Goal: Register for event/course

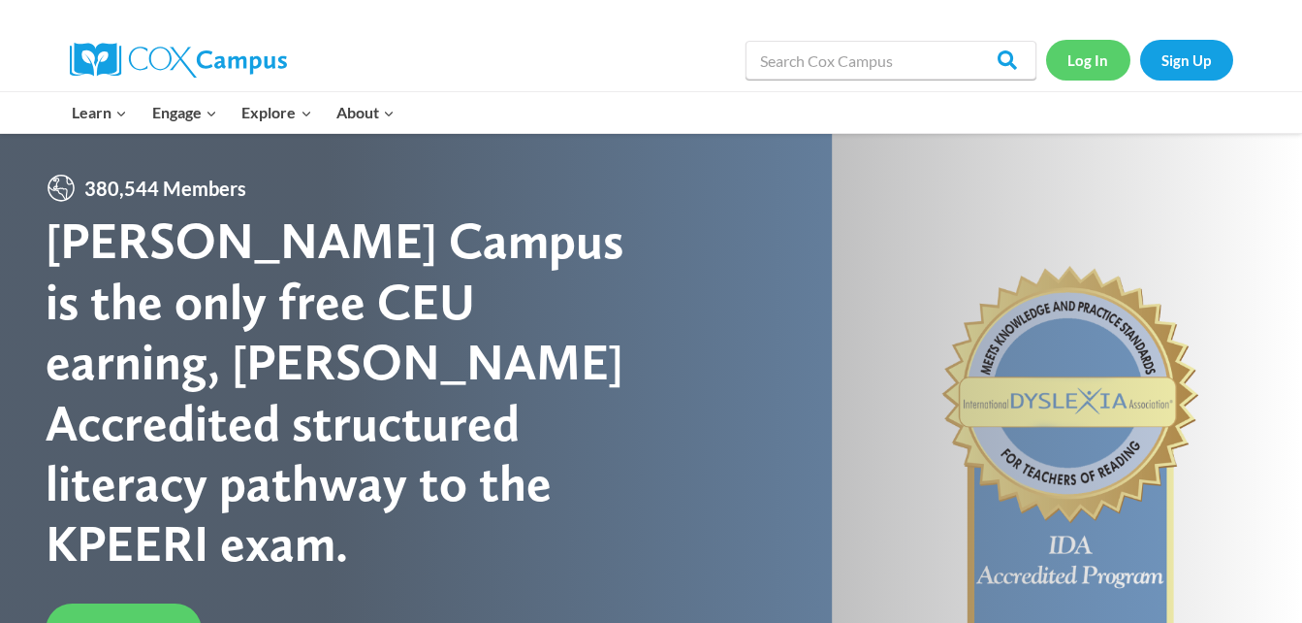
click at [1093, 59] on link "Log In" at bounding box center [1088, 60] width 84 height 40
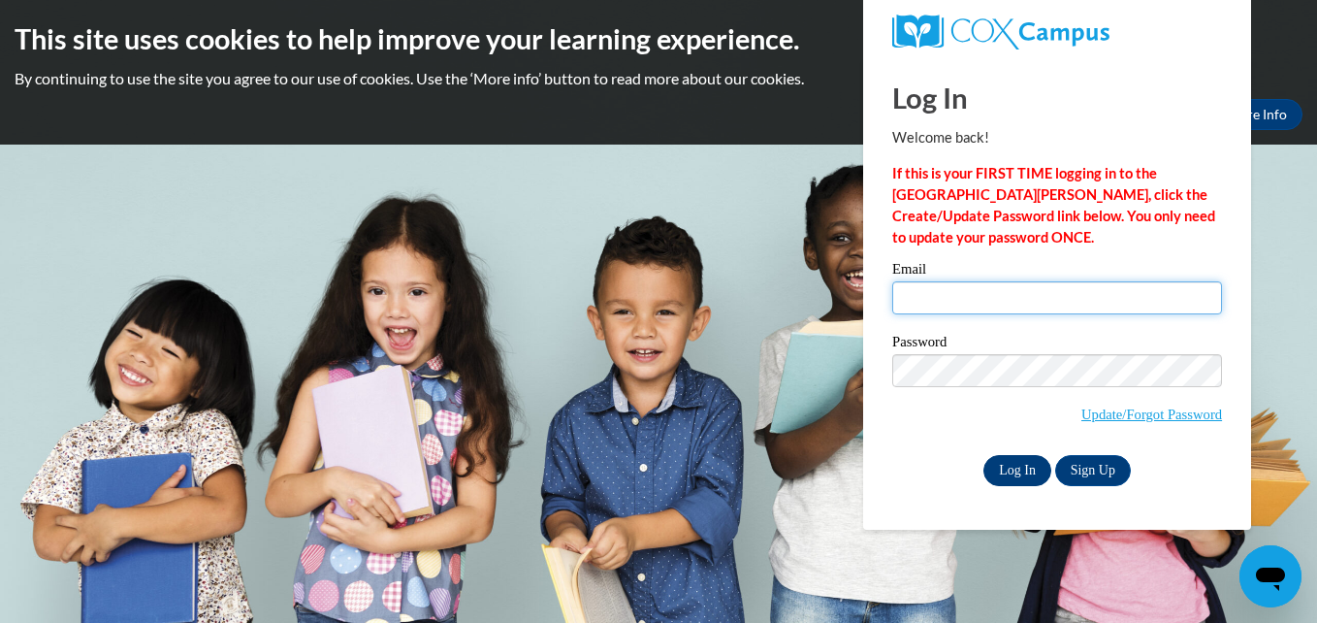
type input "[EMAIL_ADDRESS][DOMAIN_NAME]"
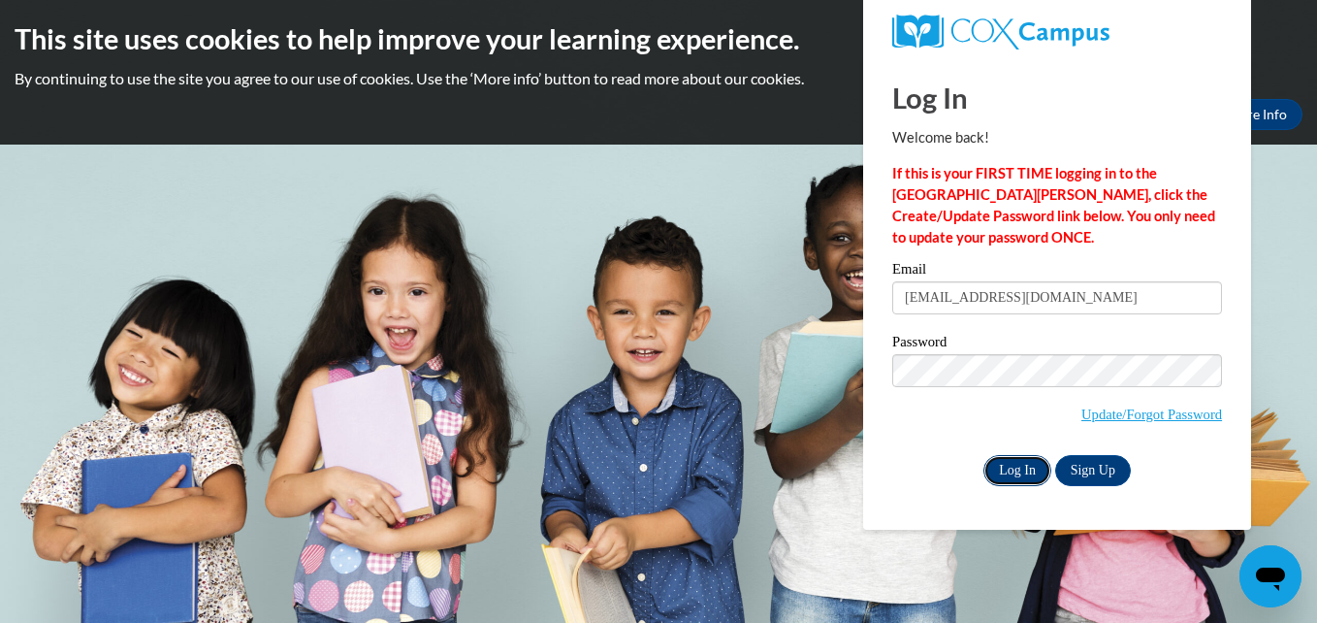
click at [1018, 468] on input "Log In" at bounding box center [1017, 470] width 68 height 31
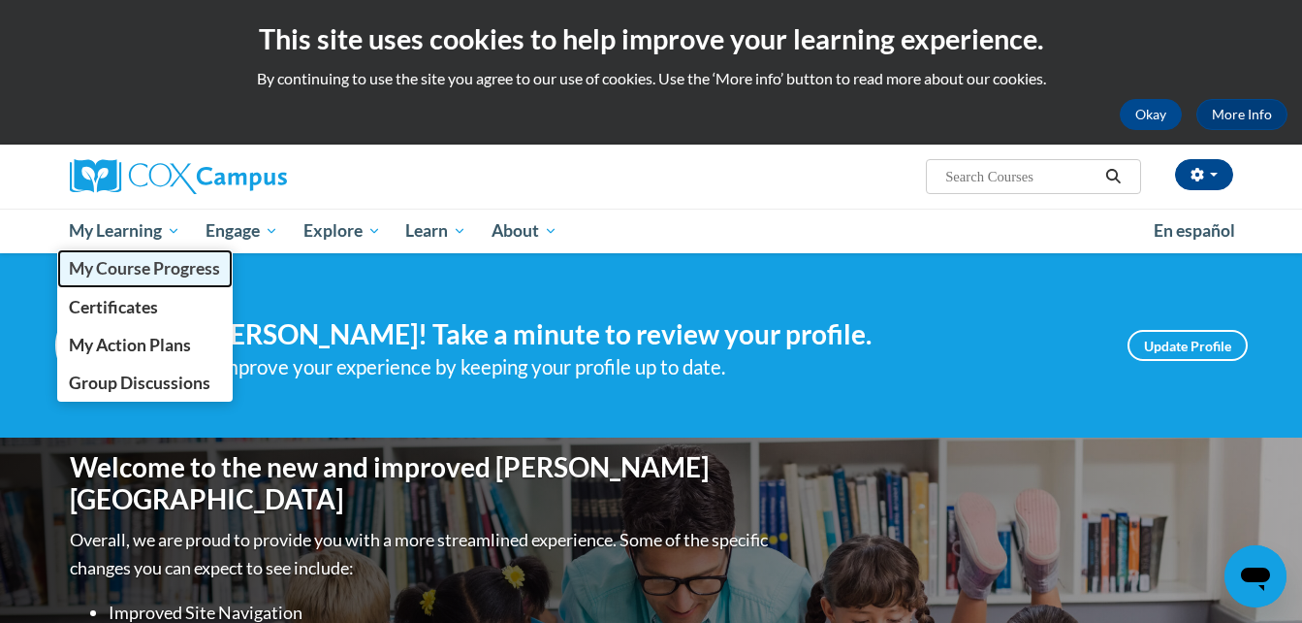
click at [163, 273] on span "My Course Progress" at bounding box center [144, 268] width 151 height 20
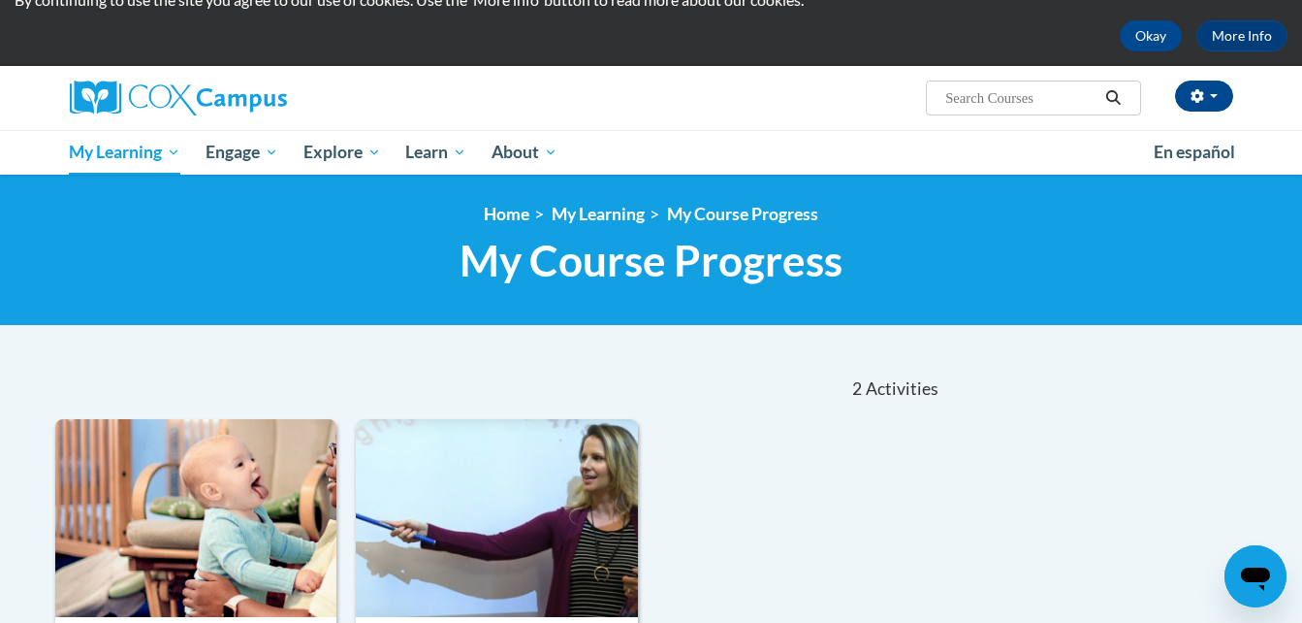
scroll to position [78, 0]
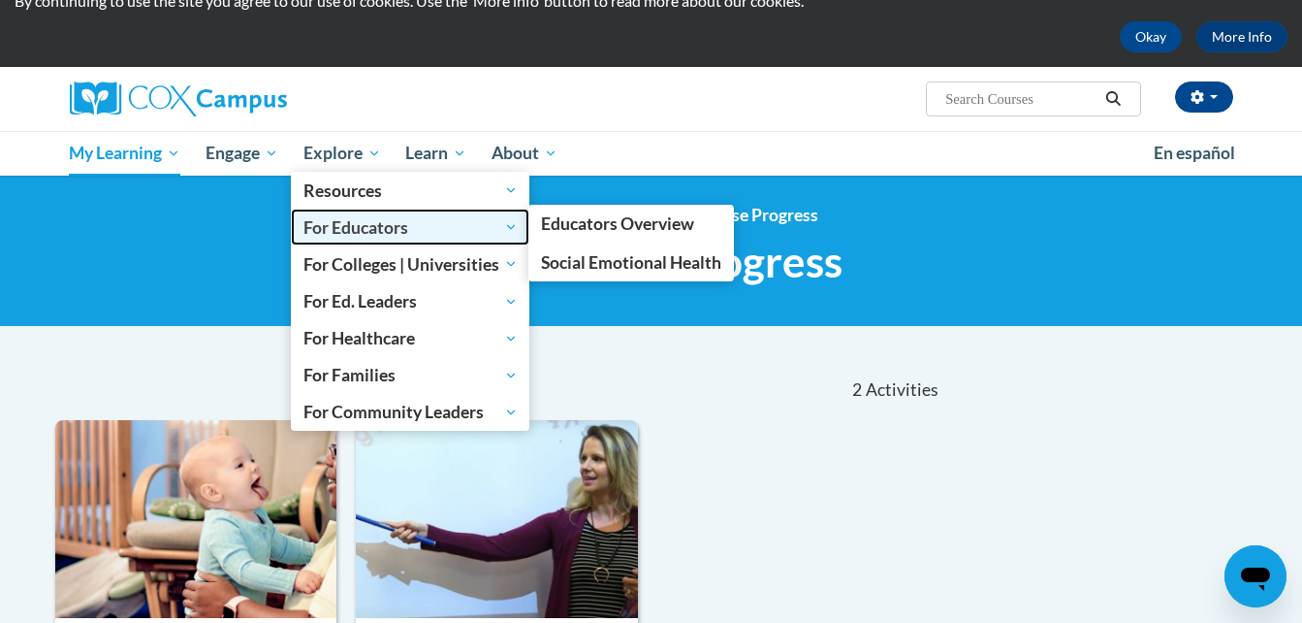
click at [366, 227] on span "For Educators" at bounding box center [411, 226] width 214 height 23
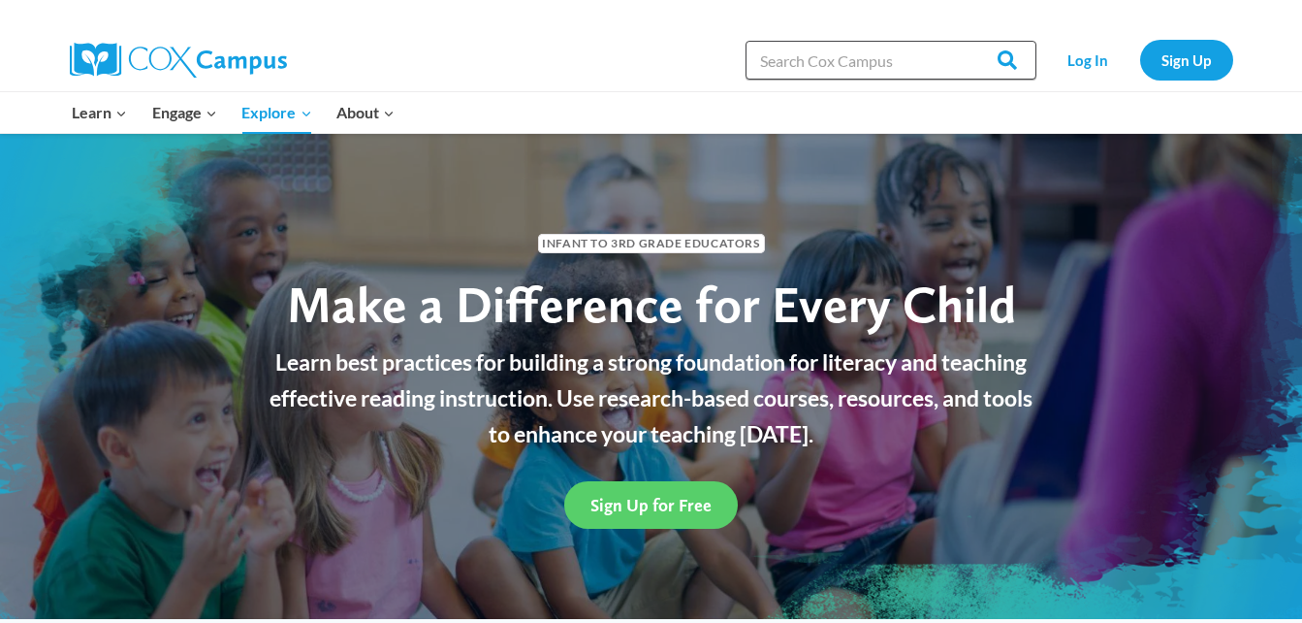
click at [928, 45] on input "Search in https://coxcampus.org/" at bounding box center [891, 60] width 291 height 39
click at [915, 54] on input "Search in https://coxcampus.org/" at bounding box center [891, 60] width 291 height 39
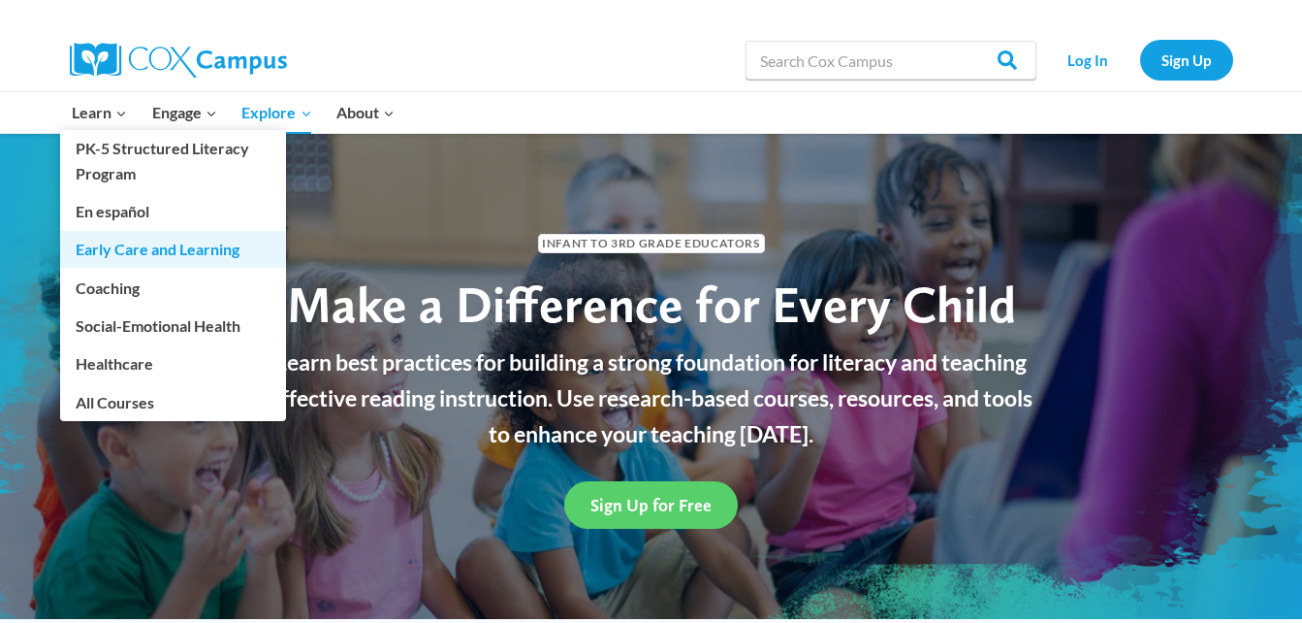
click at [182, 264] on link "Early Care and Learning" at bounding box center [173, 249] width 226 height 37
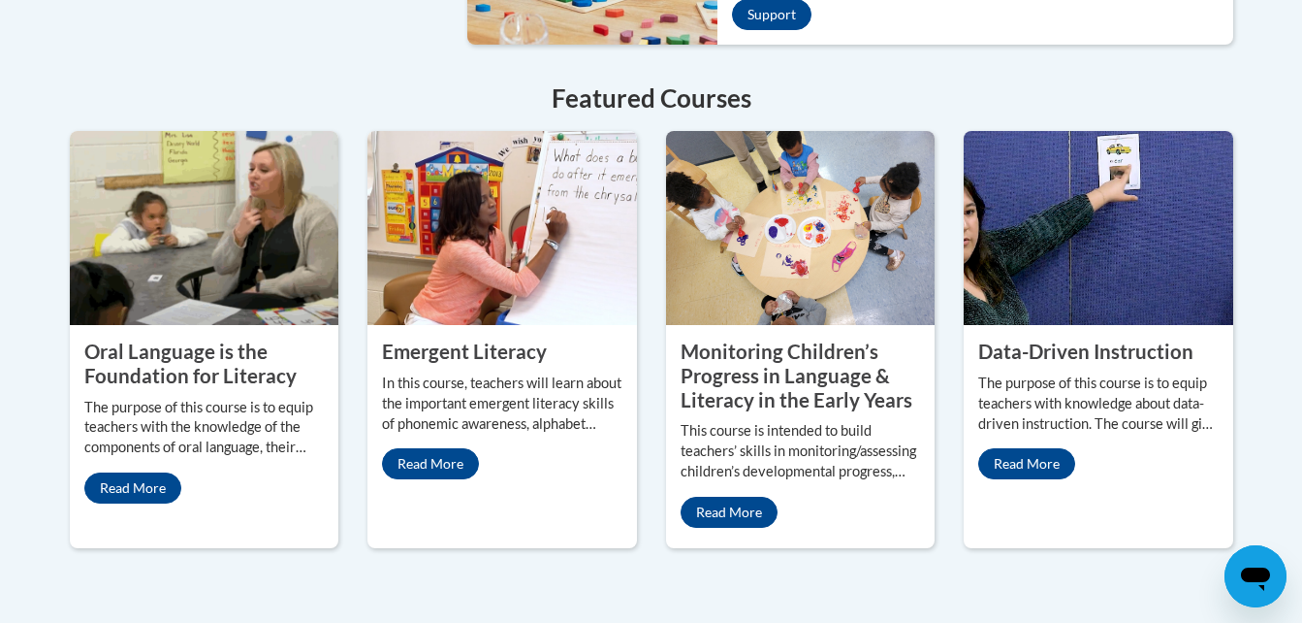
scroll to position [1707, 0]
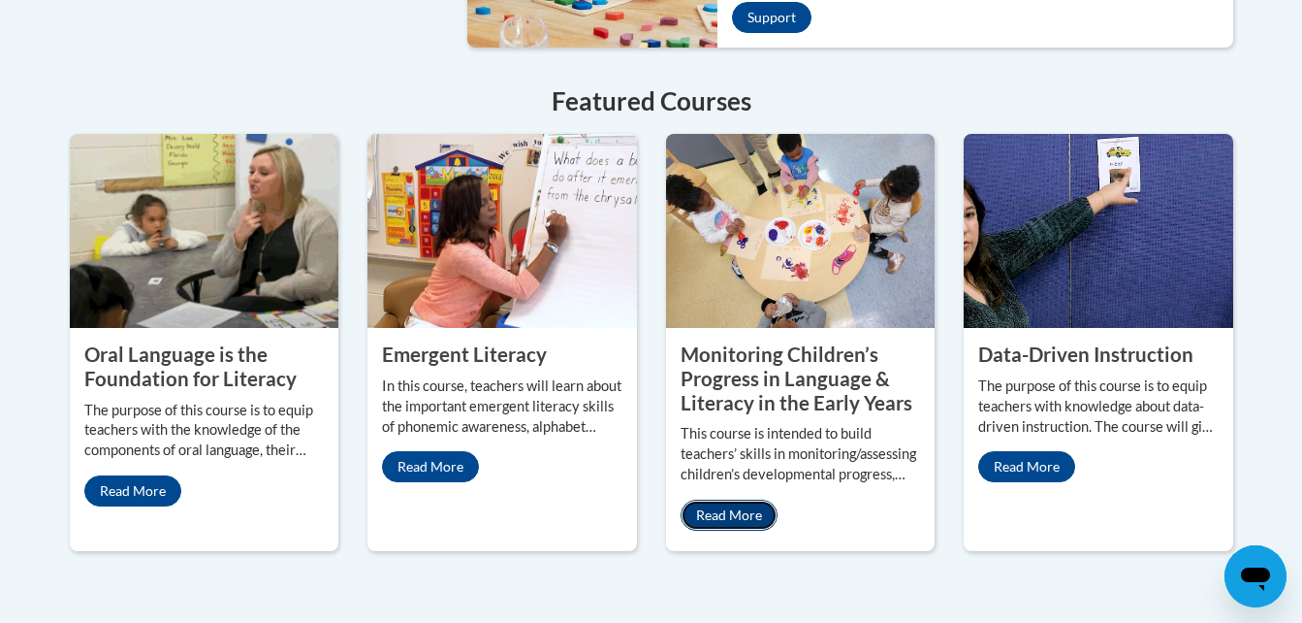
click at [750, 499] on link "Read More" at bounding box center [729, 514] width 97 height 31
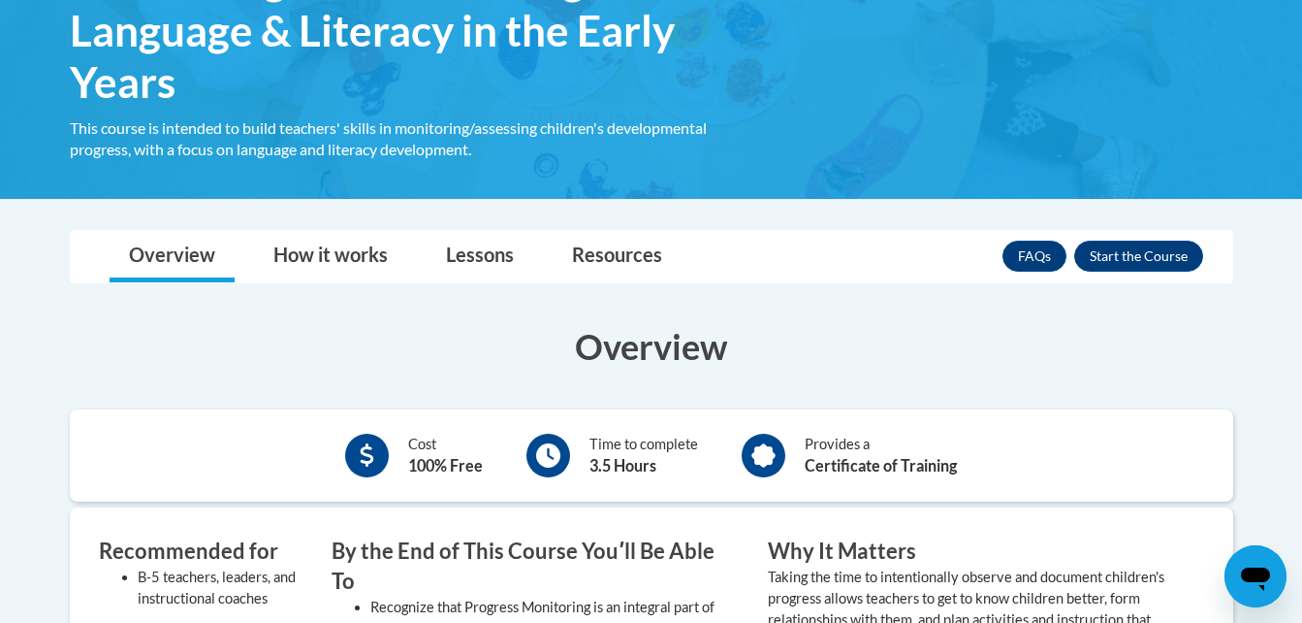
scroll to position [389, 0]
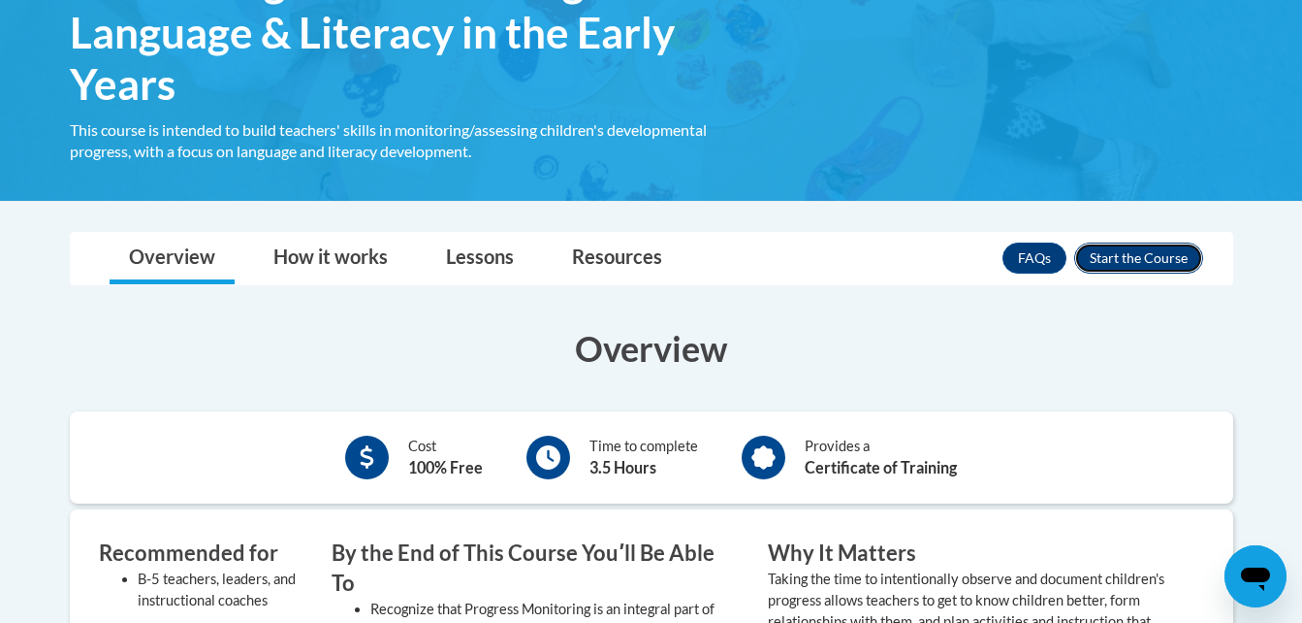
click at [1167, 260] on button "Enroll" at bounding box center [1138, 257] width 129 height 31
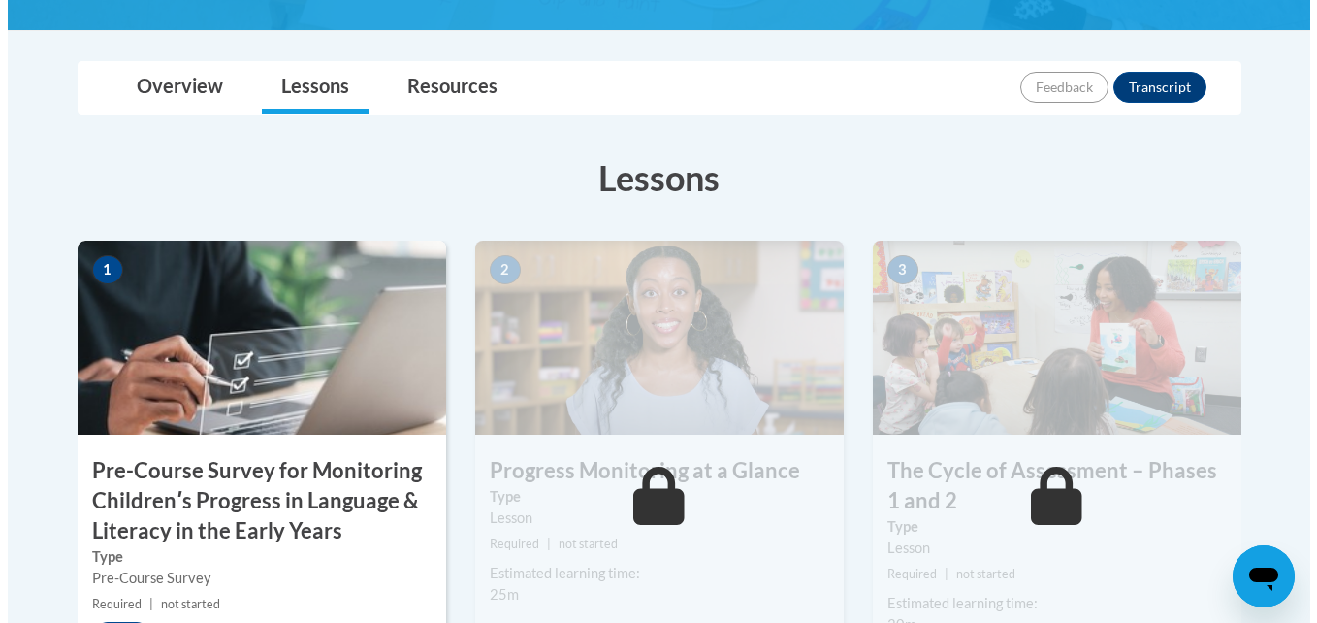
scroll to position [543, 0]
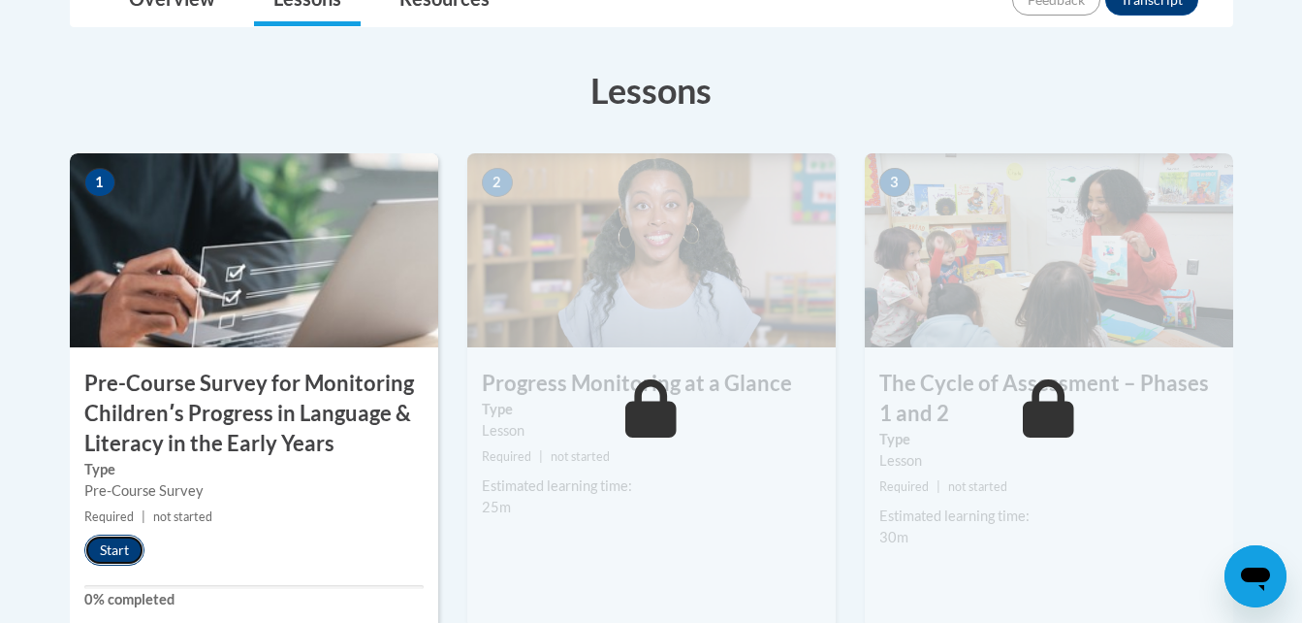
click at [120, 553] on button "Start" at bounding box center [114, 549] width 60 height 31
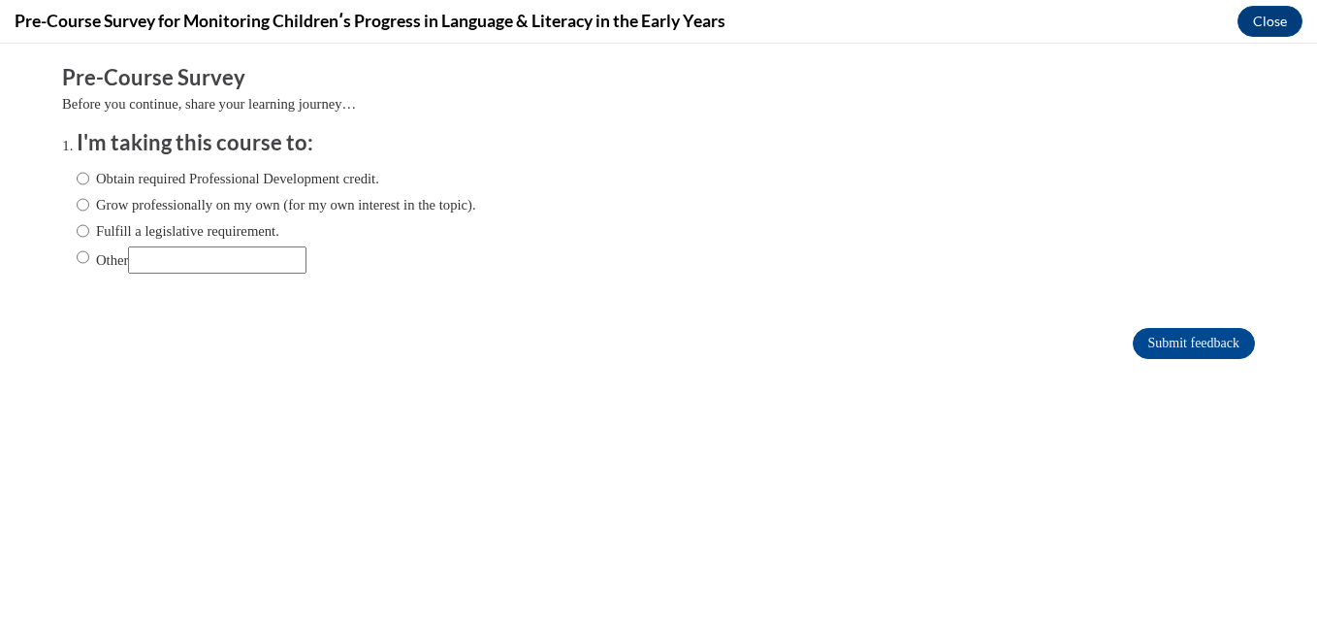
scroll to position [0, 0]
click at [248, 262] on input "Other" at bounding box center [217, 259] width 178 height 27
type input "training hours"
click at [62, 263] on ol "I'm taking this course to: Obtain required Professional Development credit. Gro…" at bounding box center [658, 216] width 1193 height 176
click at [77, 254] on input "Other" at bounding box center [83, 256] width 13 height 21
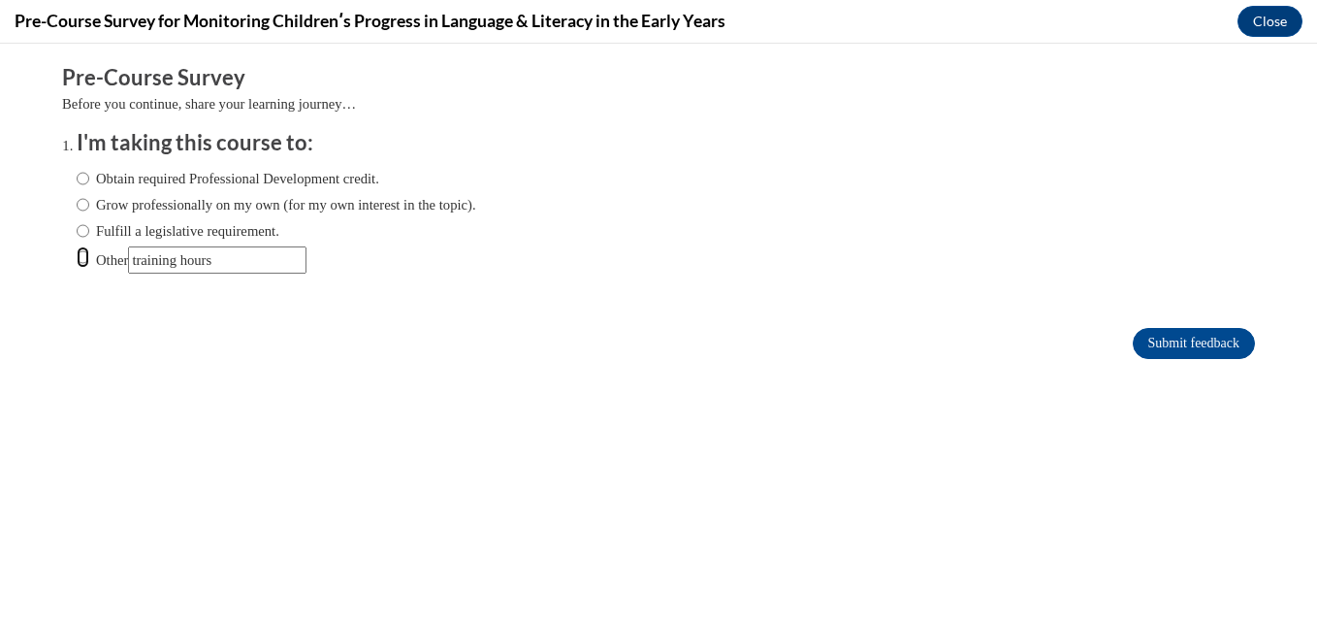
radio input "true"
click at [1164, 345] on input "Submit feedback" at bounding box center [1194, 343] width 122 height 31
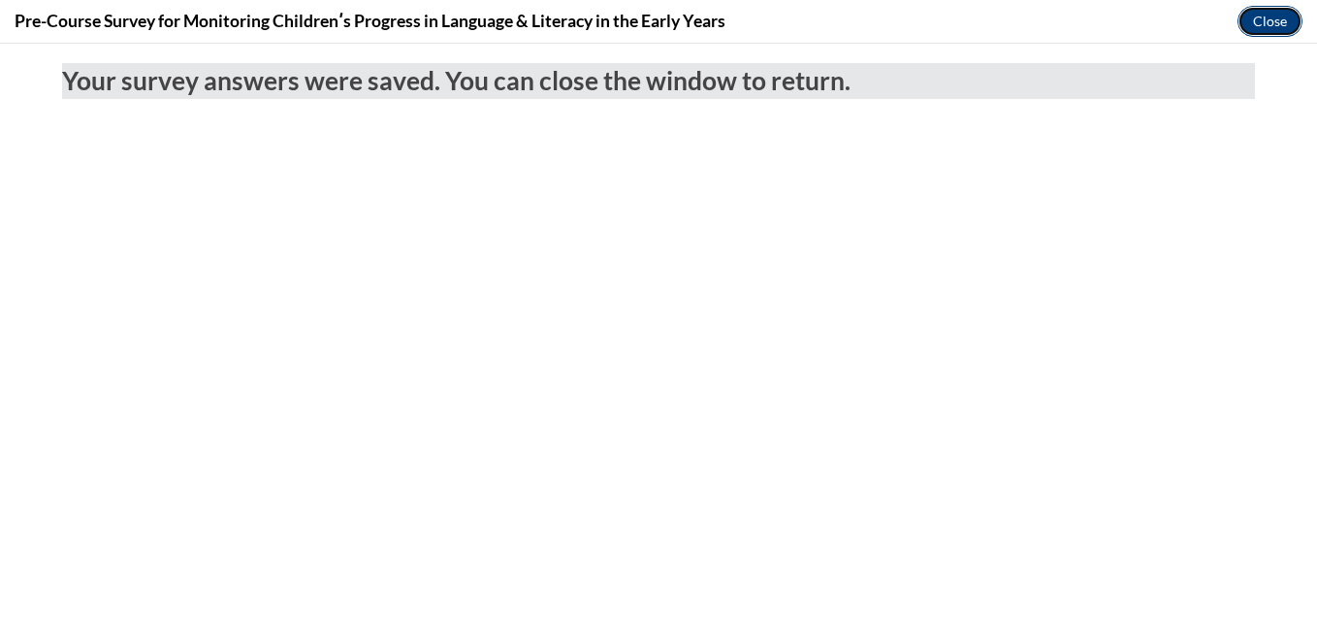
click at [1274, 13] on button "Close" at bounding box center [1269, 21] width 65 height 31
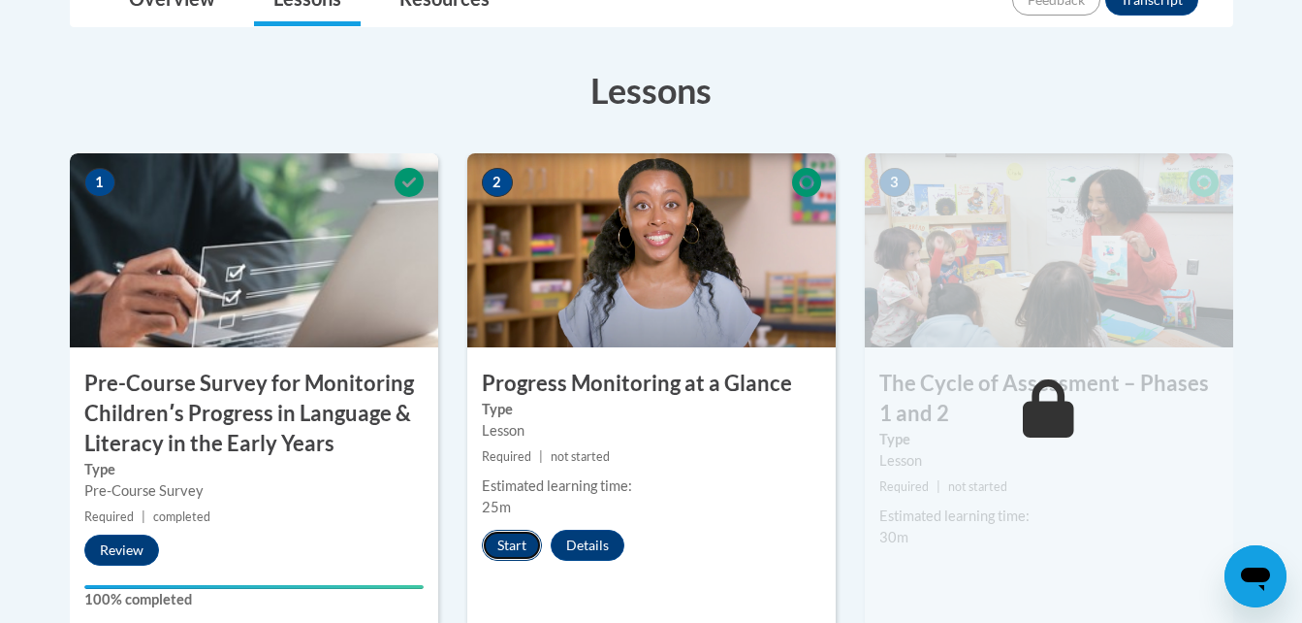
click at [506, 549] on button "Start" at bounding box center [512, 544] width 60 height 31
